Goal: Contribute content: Contribute content

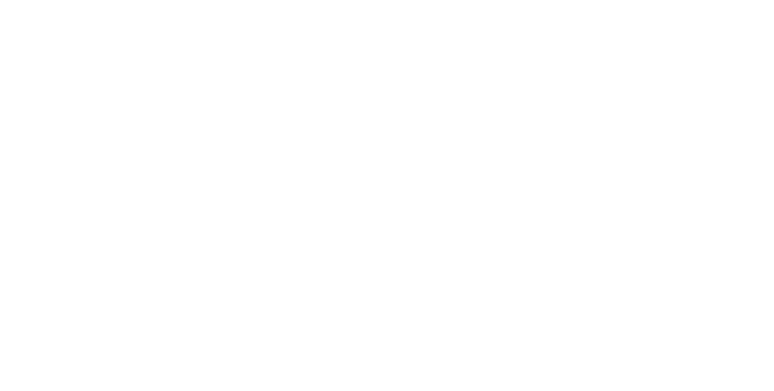
click at [479, 186] on div at bounding box center [387, 195] width 774 height 391
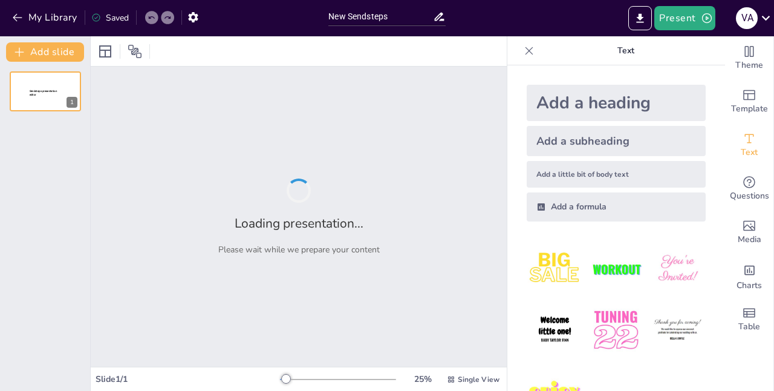
type input "New Sendsteps"
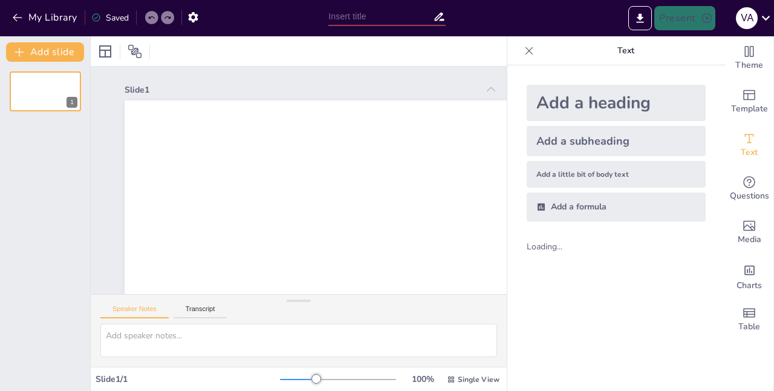
scroll to position [34, 0]
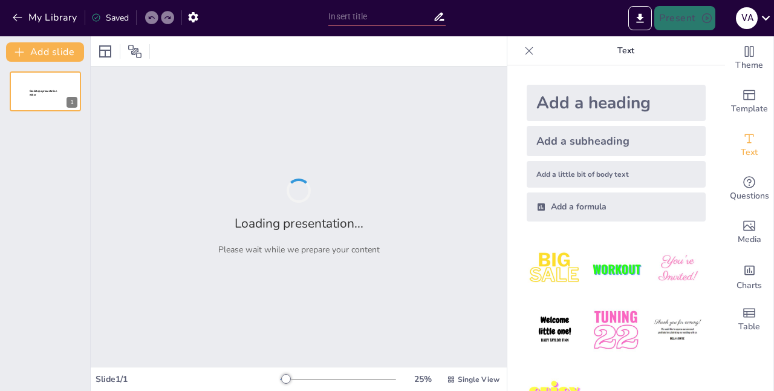
type input "Celebración del Mes del Murciélago: Importancia Ecológica y Conservación"
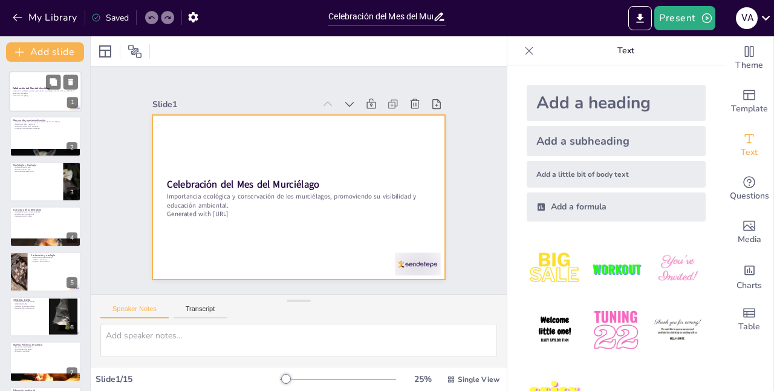
scroll to position [0, 0]
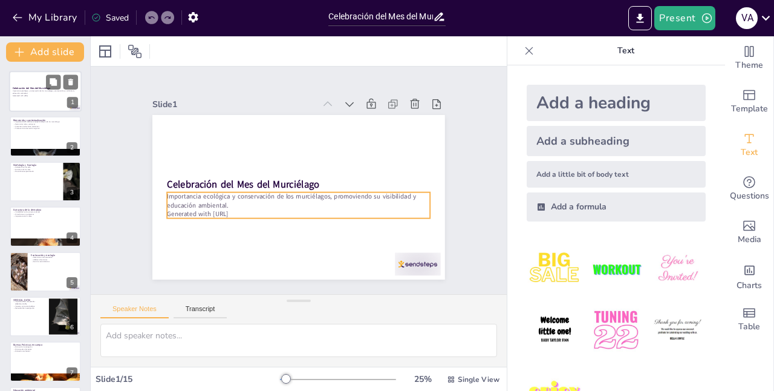
click at [55, 91] on p "Importancia ecológica y conservación de los murciélagos, promoviendo su visibil…" at bounding box center [45, 92] width 65 height 4
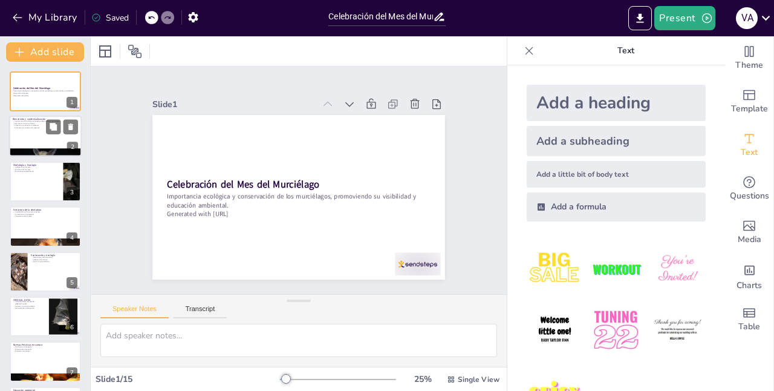
click at [41, 125] on p "Fomentar la educación ambiental" at bounding box center [45, 126] width 65 height 2
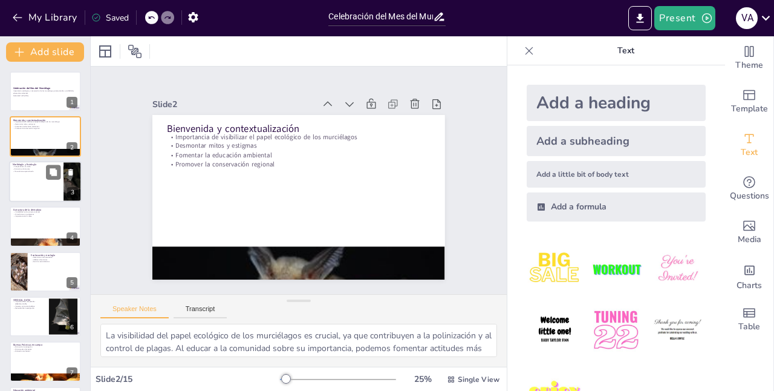
click at [39, 188] on div at bounding box center [45, 181] width 73 height 41
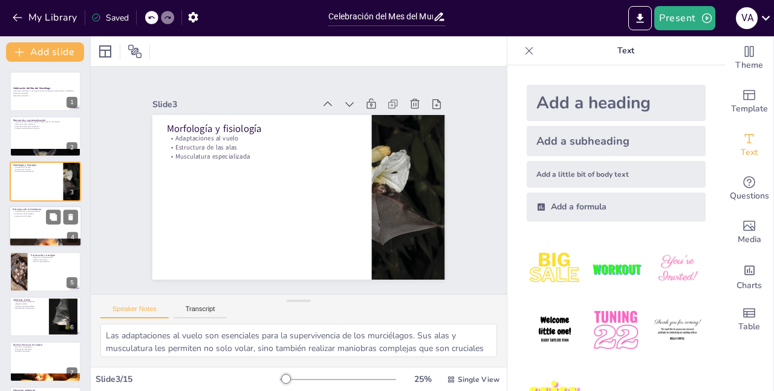
click at [23, 228] on div at bounding box center [45, 226] width 73 height 41
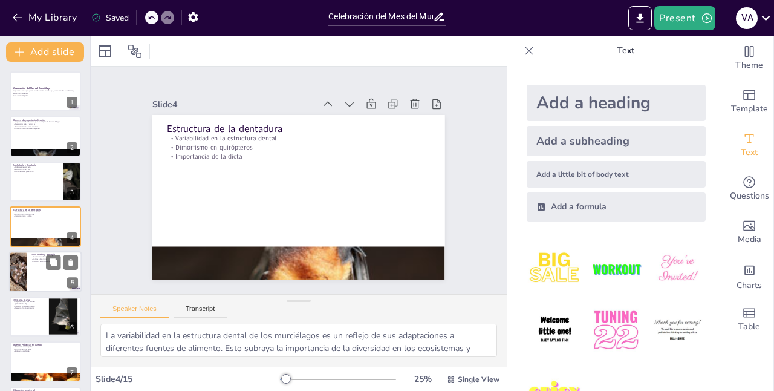
click at [28, 276] on div at bounding box center [45, 271] width 73 height 41
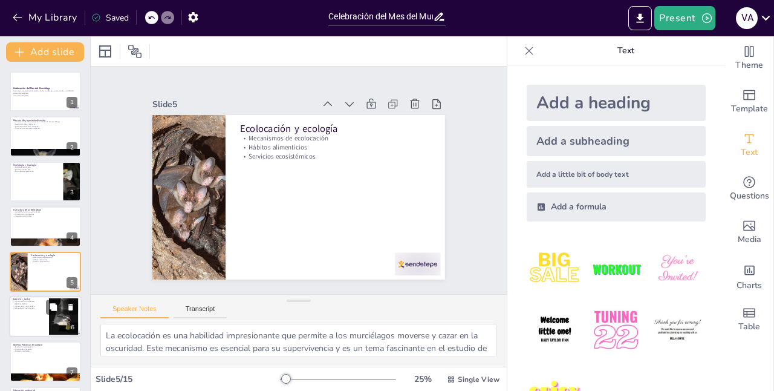
scroll to position [45, 0]
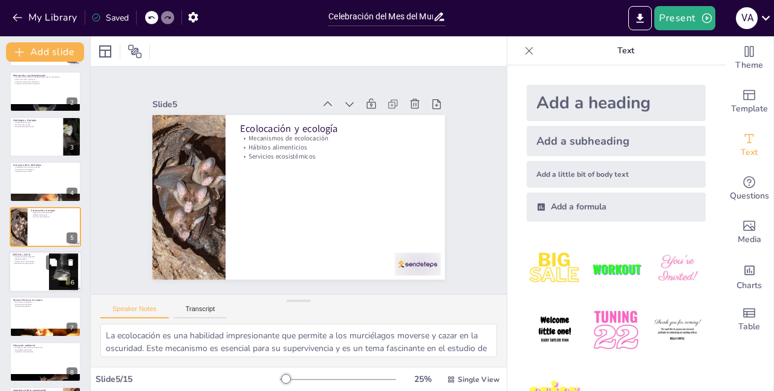
click at [37, 271] on div at bounding box center [45, 271] width 73 height 41
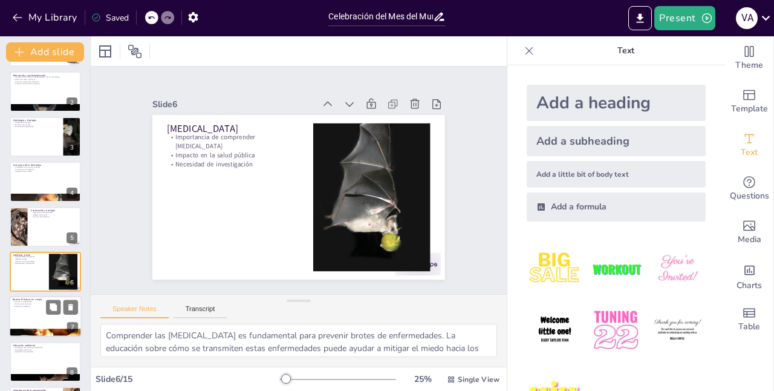
scroll to position [90, 0]
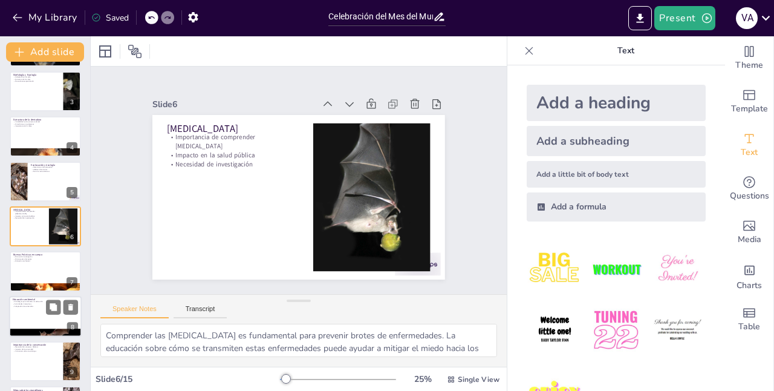
click at [38, 315] on div at bounding box center [45, 316] width 73 height 41
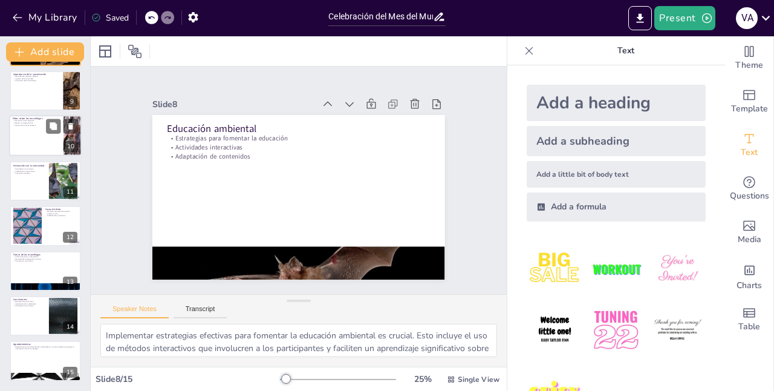
scroll to position [360, 0]
click at [27, 268] on div at bounding box center [45, 270] width 73 height 41
type textarea "El cambio climático y la urbanización son desafíos significativos para la super…"
